Goal: Transaction & Acquisition: Download file/media

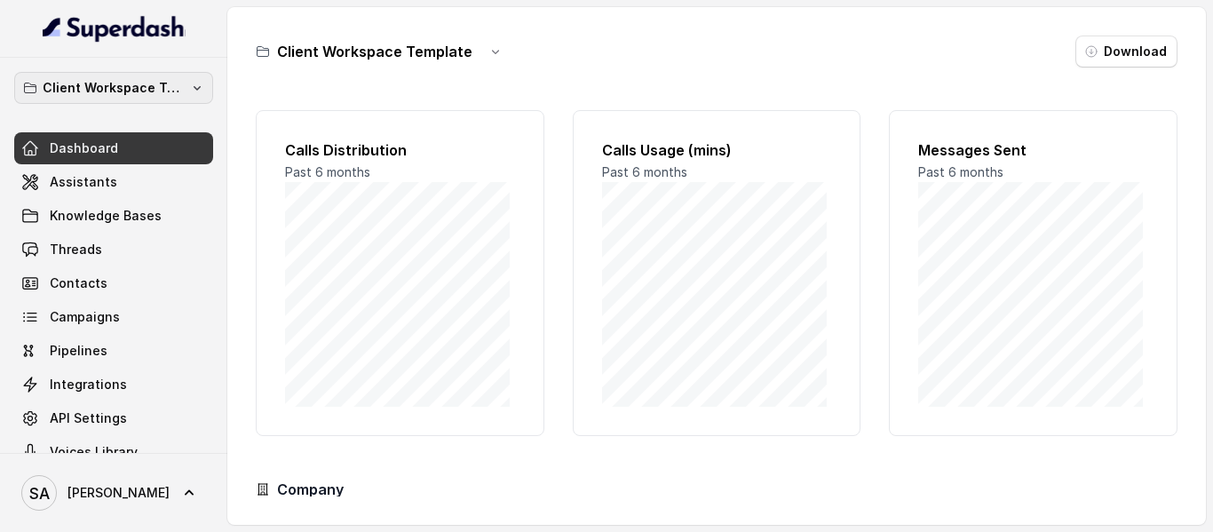
click at [81, 83] on p "Client Workspace Template" at bounding box center [114, 87] width 142 height 21
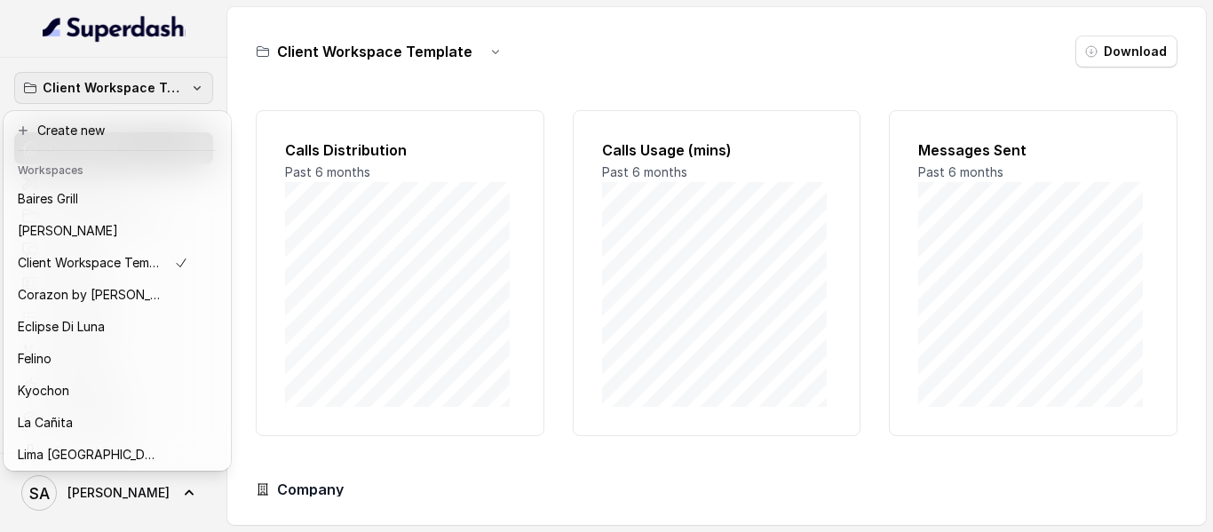
scroll to position [23, 0]
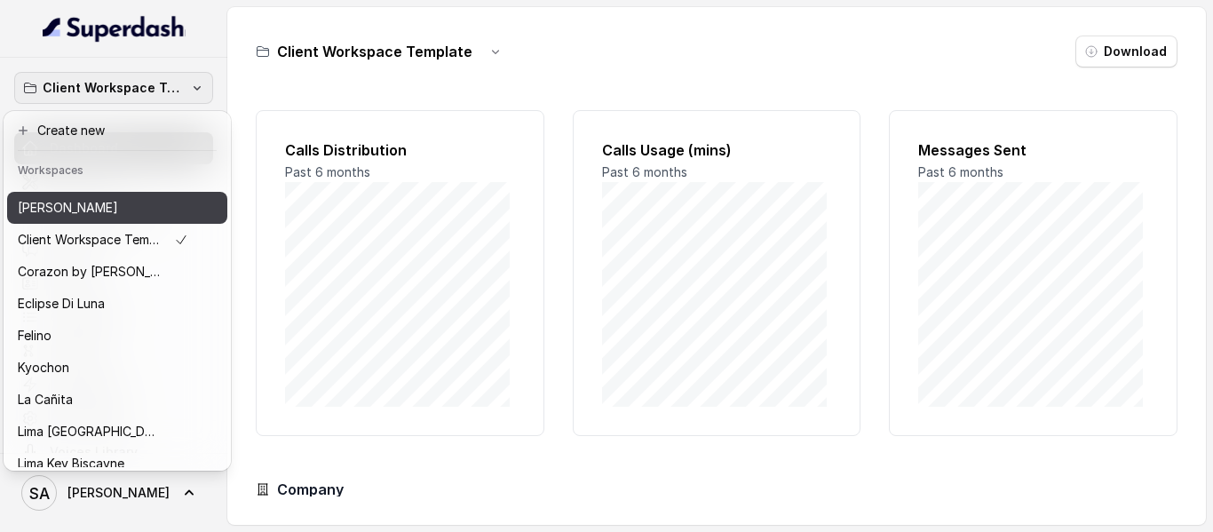
click at [61, 210] on p "[PERSON_NAME]" at bounding box center [68, 207] width 100 height 21
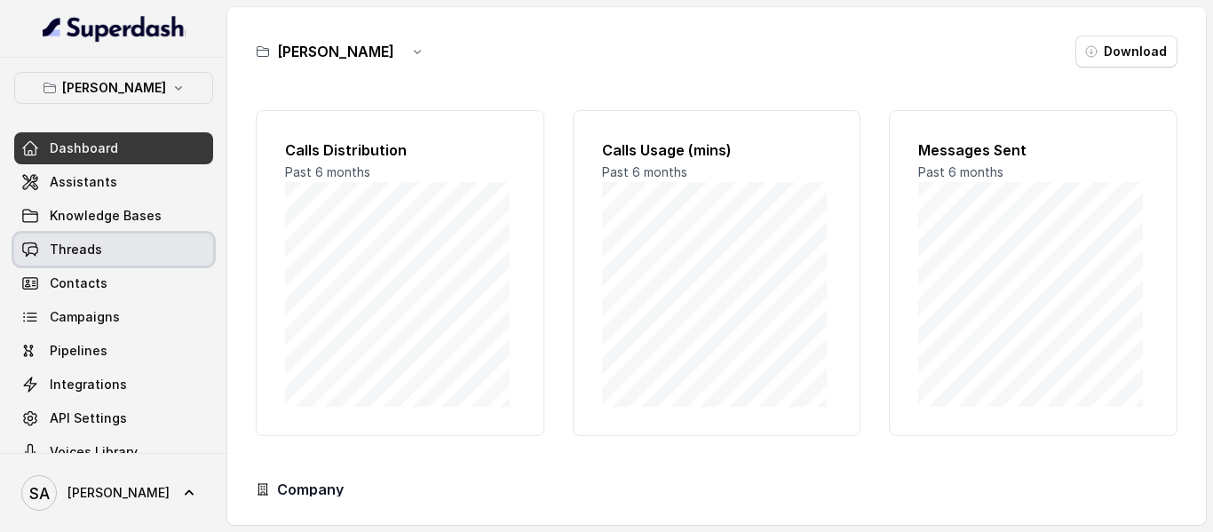
click at [72, 249] on span "Threads" at bounding box center [76, 250] width 52 height 18
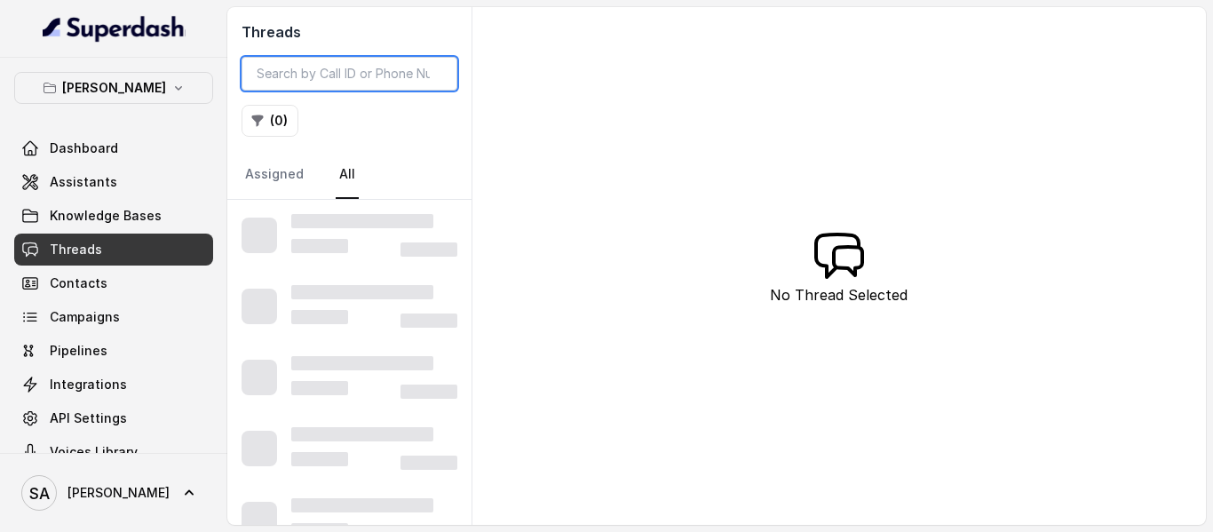
click at [362, 73] on input "search" at bounding box center [350, 74] width 216 height 34
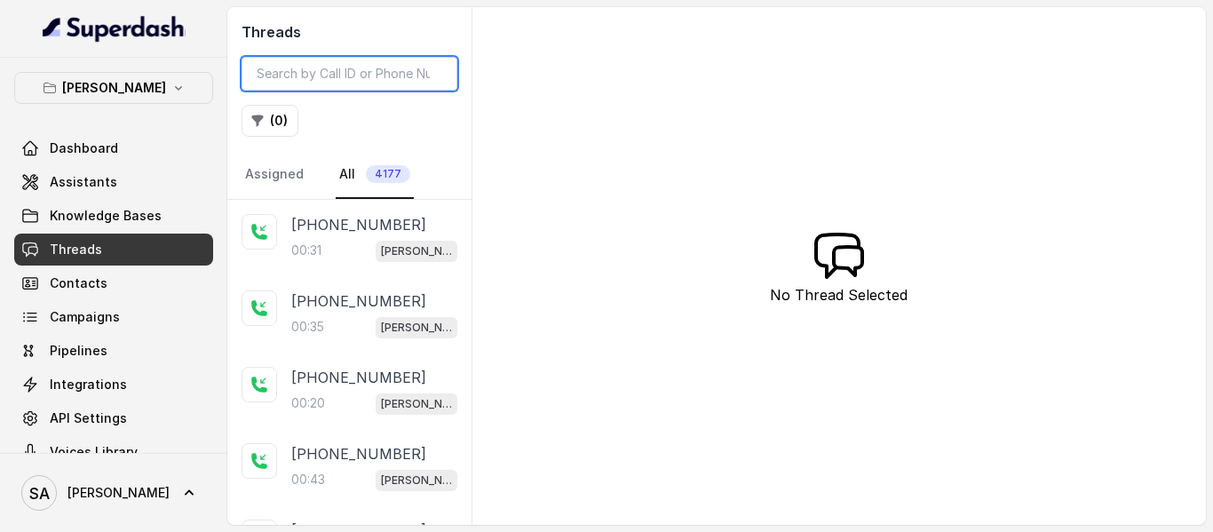
click at [376, 67] on input "search" at bounding box center [350, 74] width 216 height 34
type input "7771"
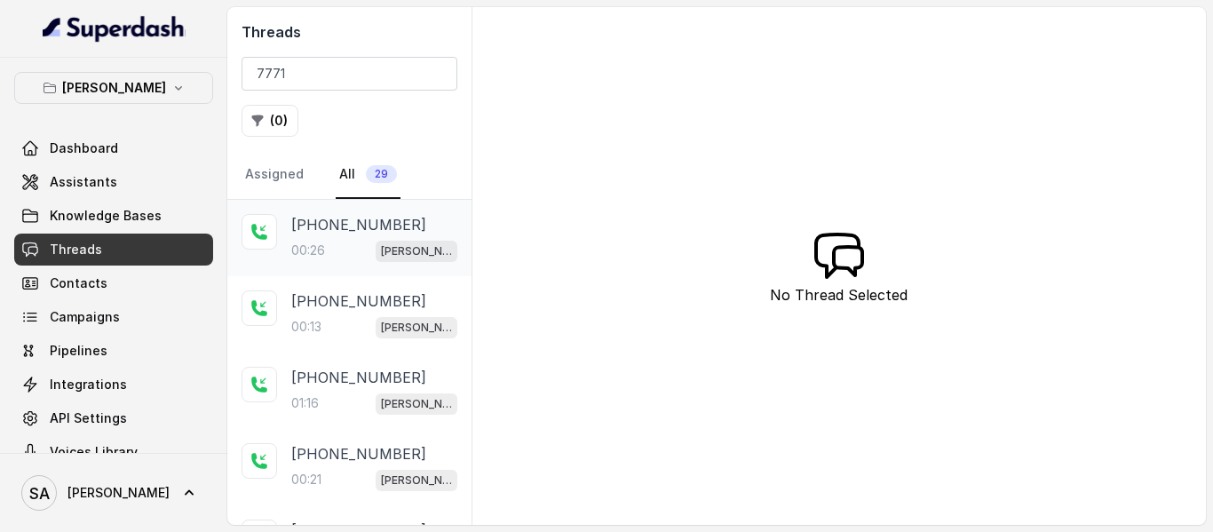
click at [333, 244] on div "00:26 [PERSON_NAME]" at bounding box center [374, 250] width 166 height 23
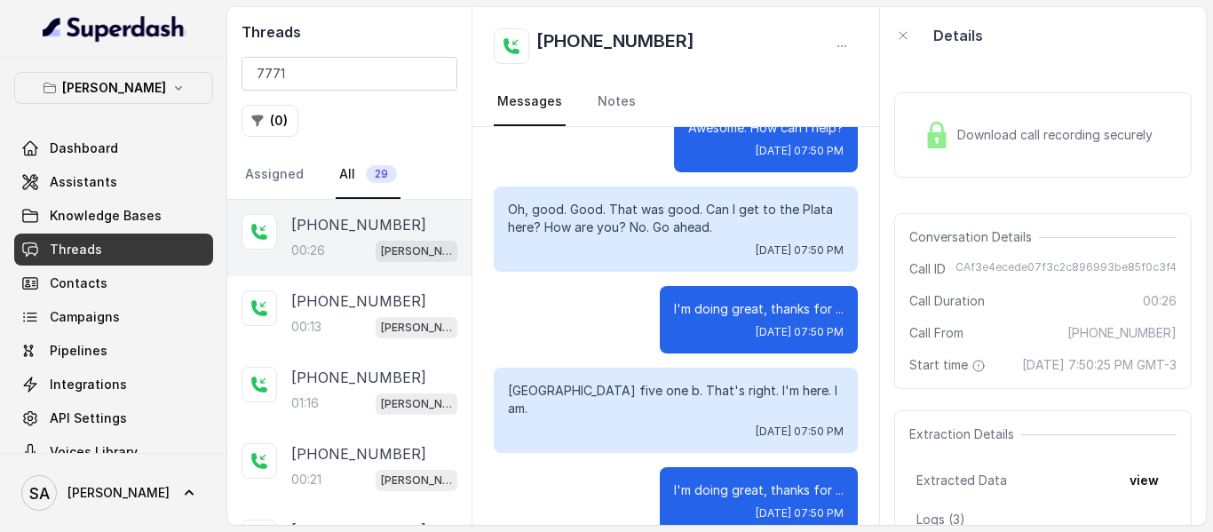
scroll to position [380, 0]
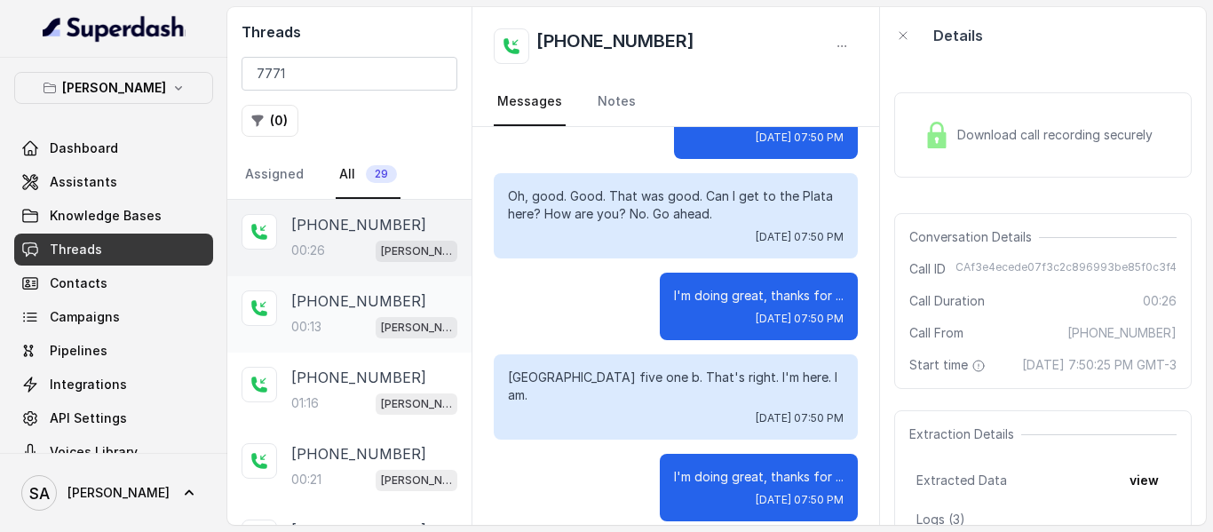
click at [278, 316] on div "[PHONE_NUMBER]:13 [GEOGRAPHIC_DATA]" at bounding box center [349, 314] width 244 height 76
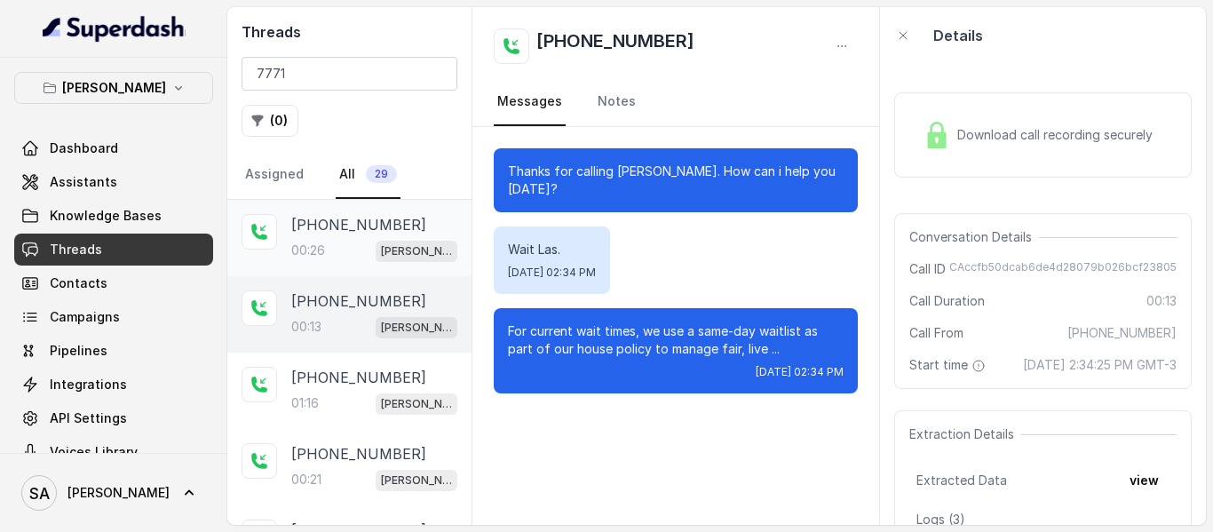
click at [328, 223] on p "[PHONE_NUMBER]" at bounding box center [358, 224] width 135 height 21
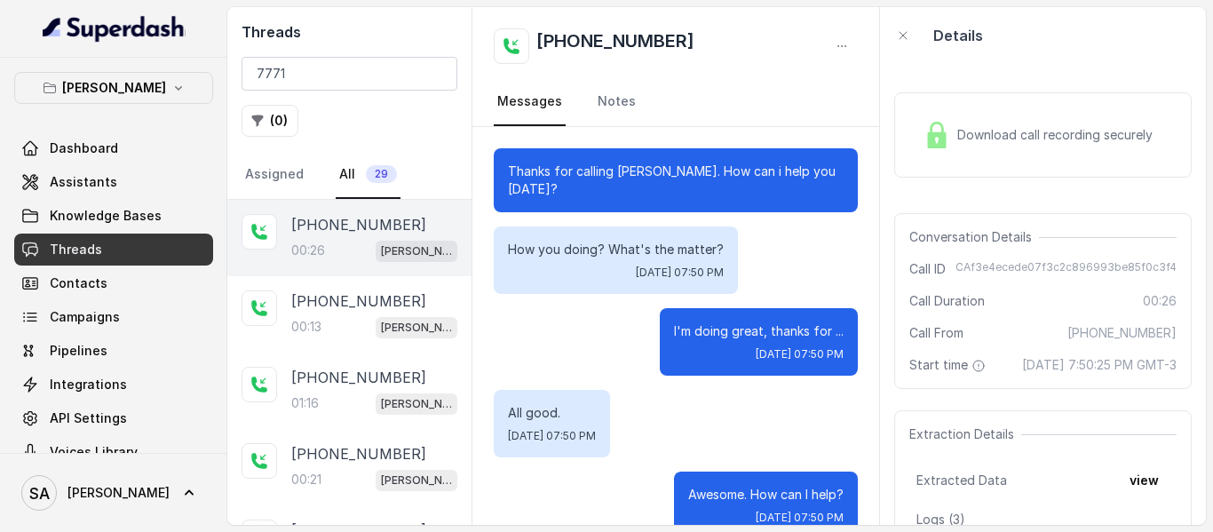
scroll to position [380, 0]
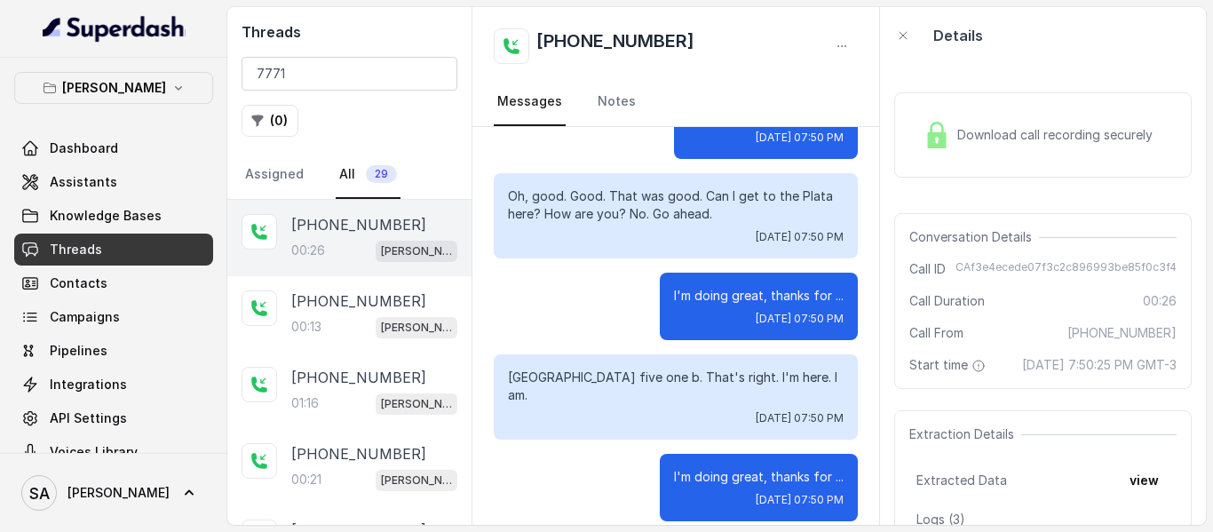
click at [1049, 164] on div "Download call recording securely" at bounding box center [1043, 134] width 298 height 85
